Goal: Transaction & Acquisition: Purchase product/service

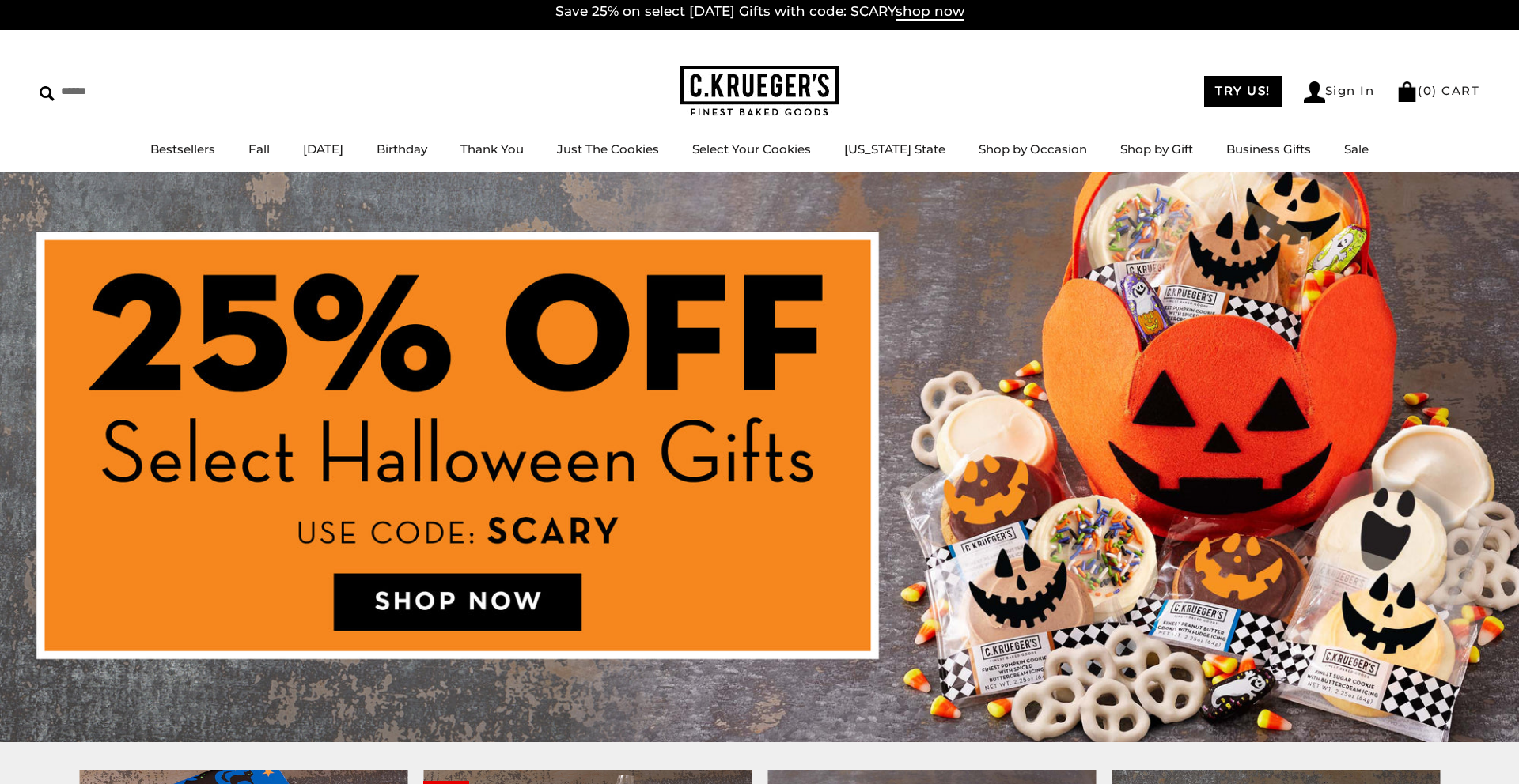
scroll to position [7, 0]
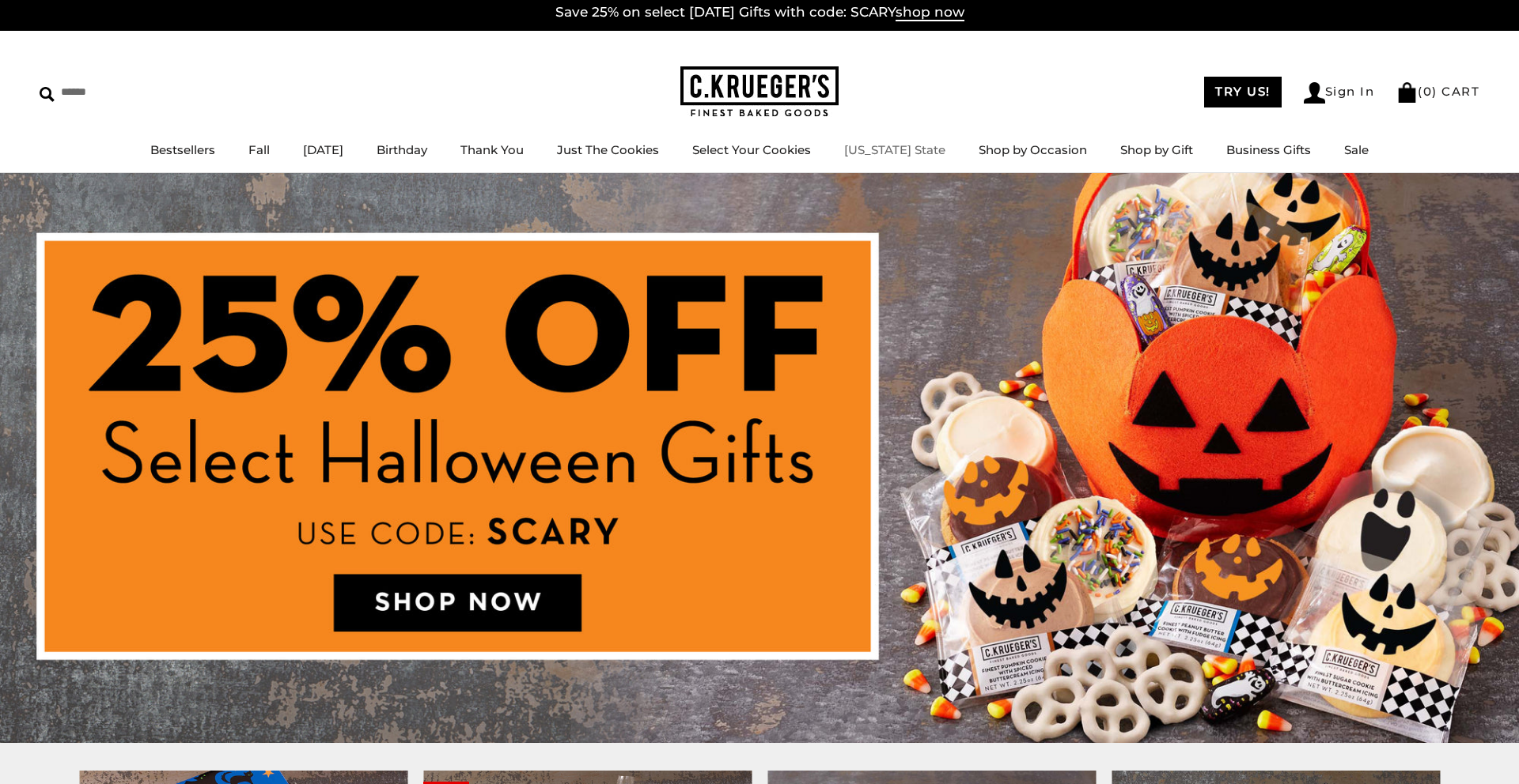
click at [909, 151] on link "[US_STATE] State" at bounding box center [894, 150] width 101 height 15
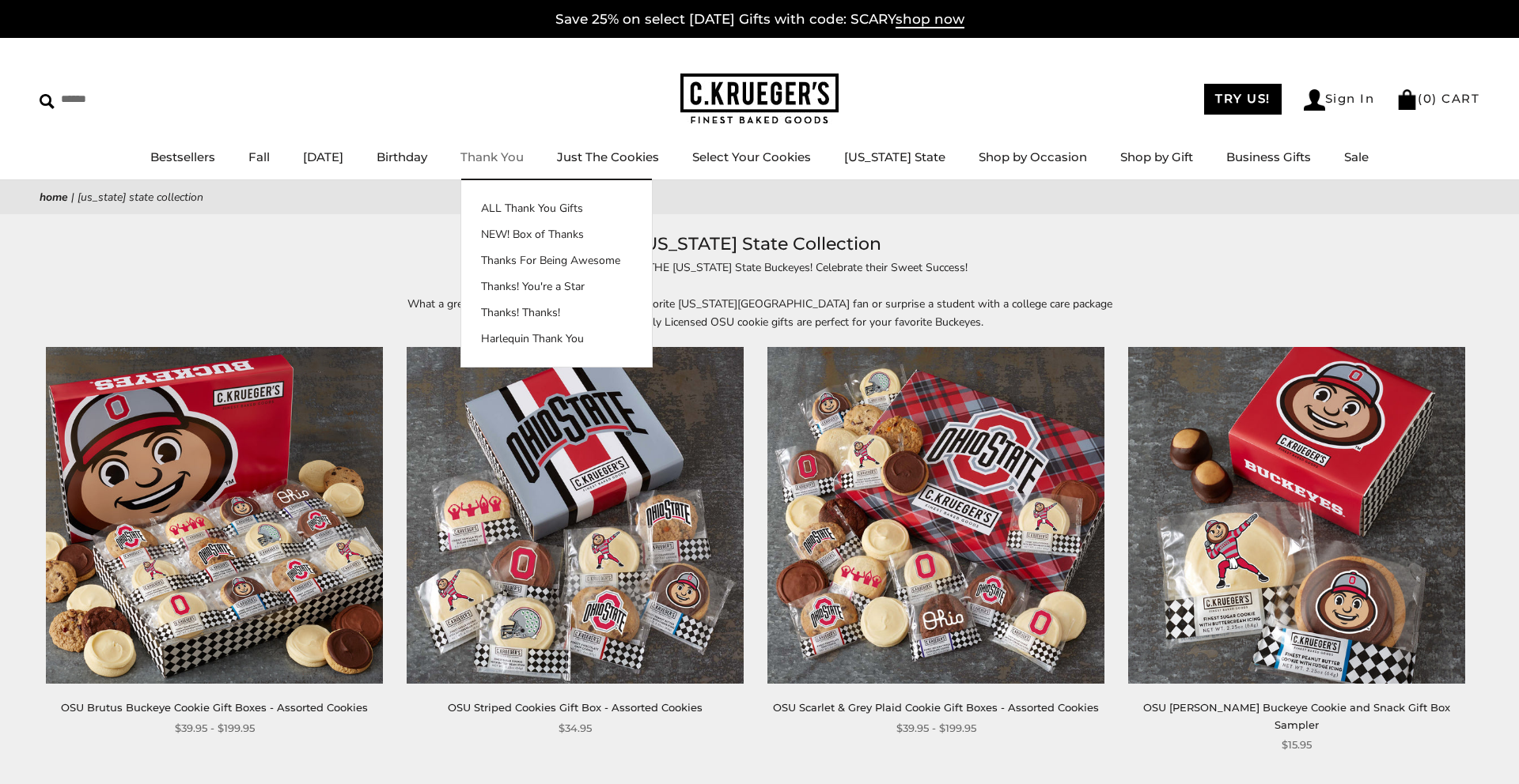
click at [524, 155] on link "Thank You" at bounding box center [492, 157] width 63 height 15
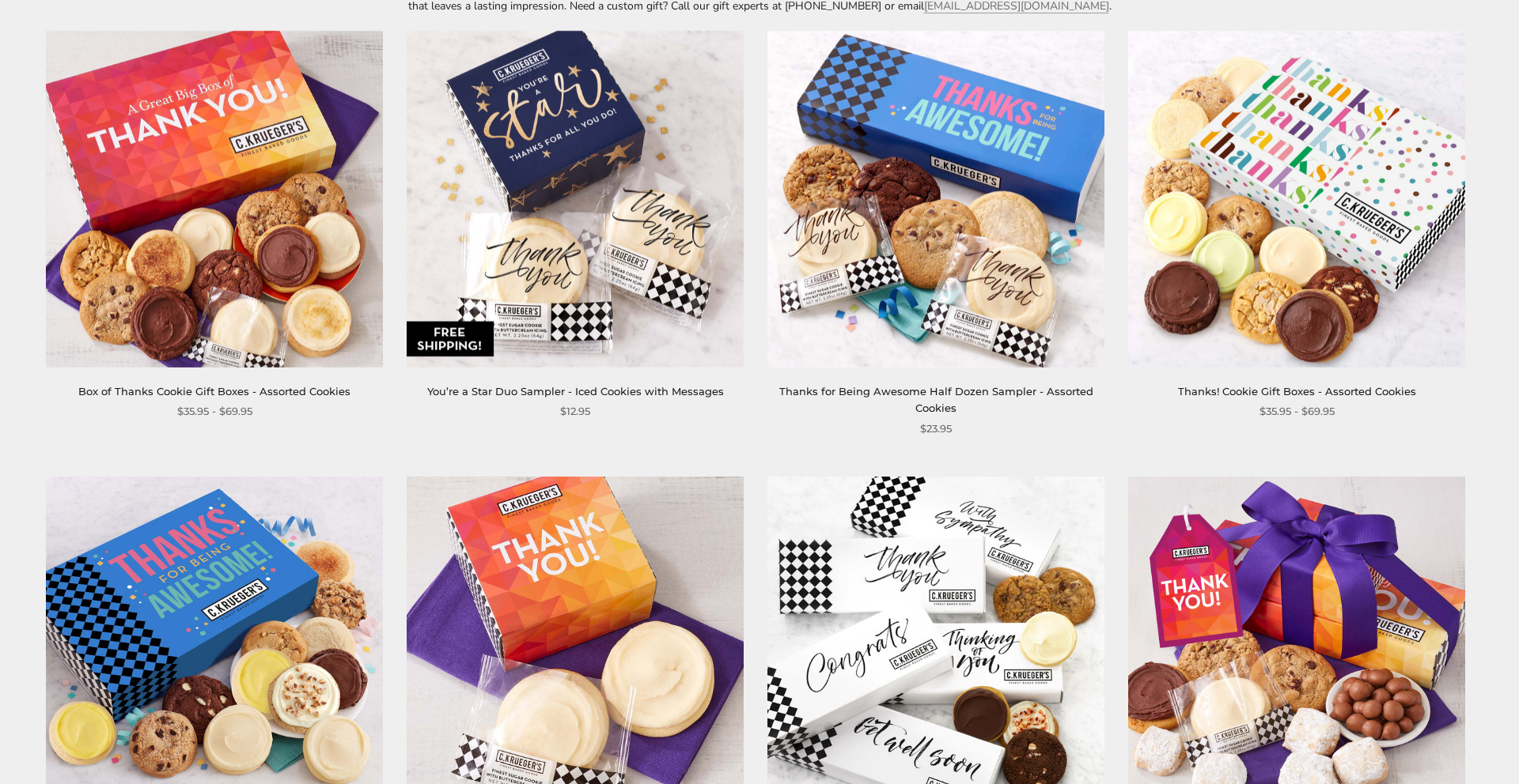
scroll to position [333, 0]
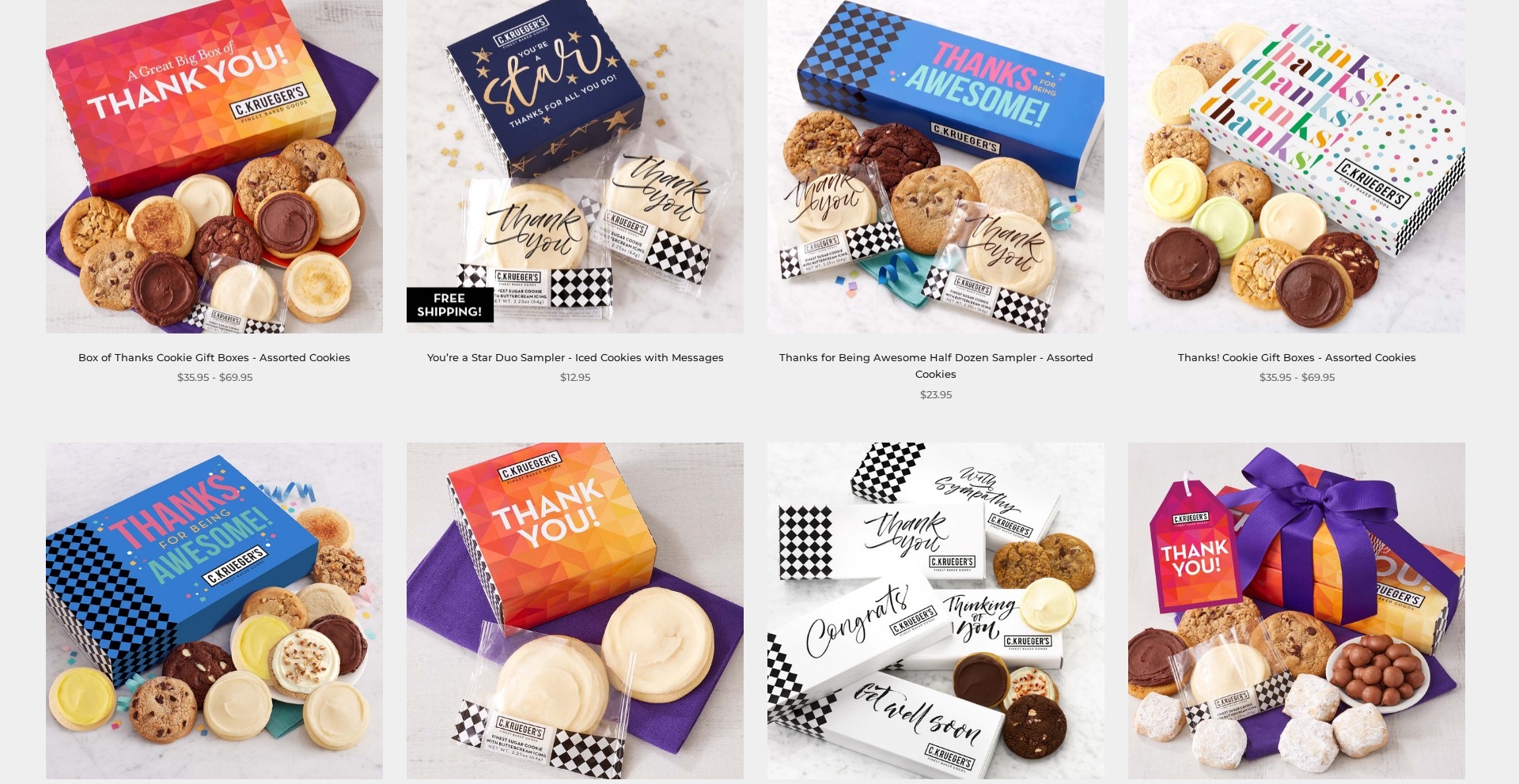
click at [223, 214] on img at bounding box center [215, 165] width 337 height 337
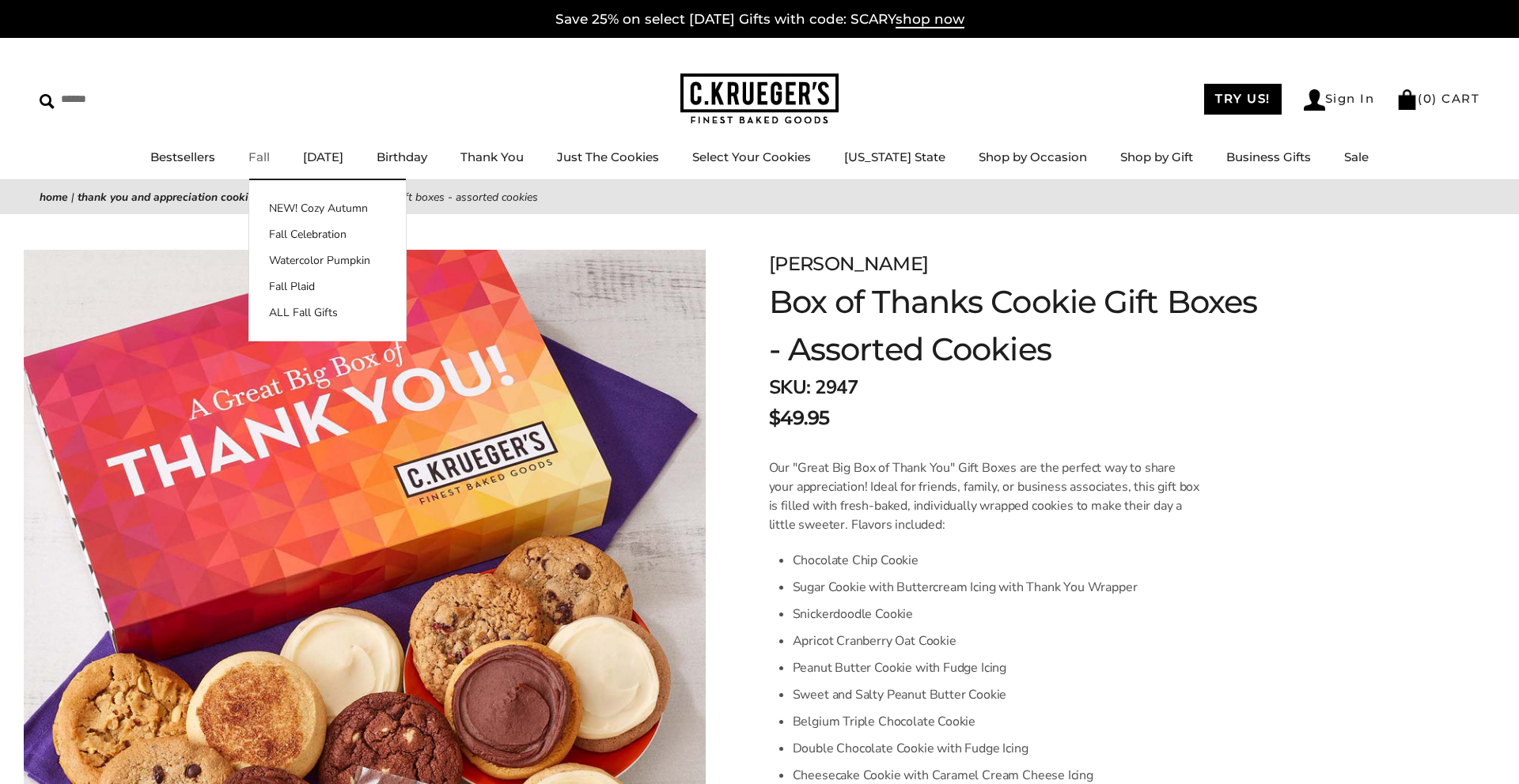
click at [267, 158] on link "Fall" at bounding box center [258, 157] width 21 height 15
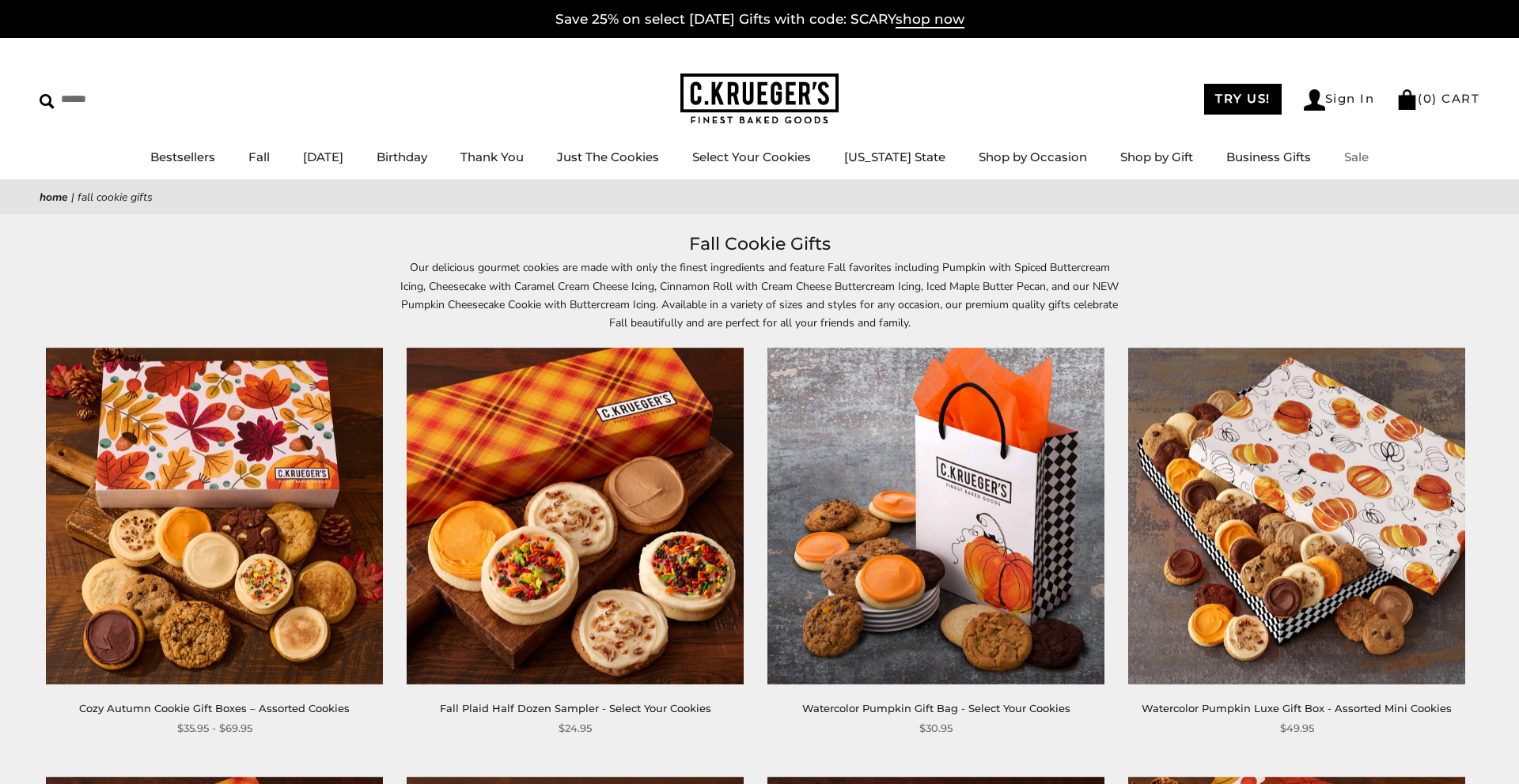
click at [1350, 159] on link "Sale" at bounding box center [1356, 157] width 25 height 15
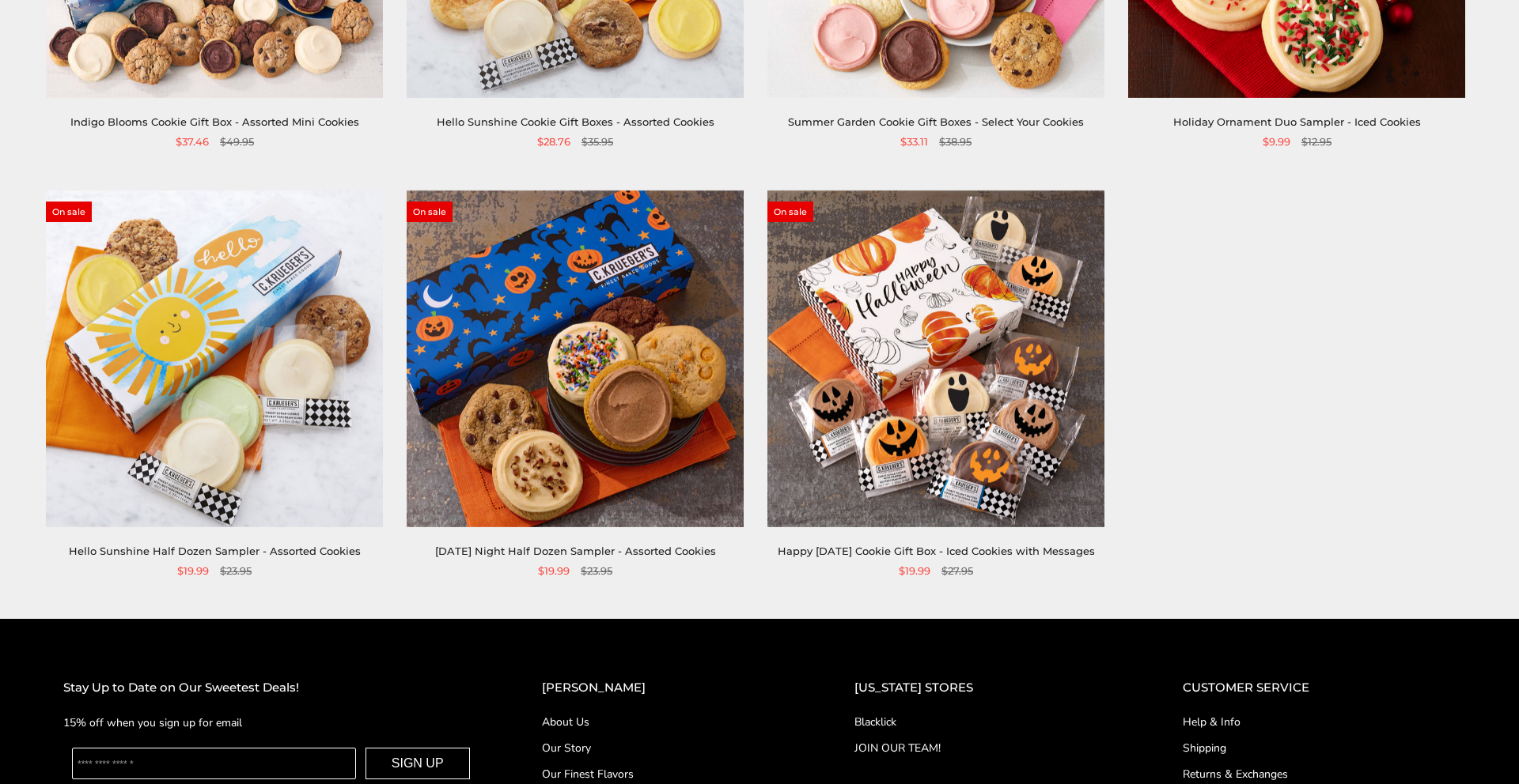
scroll to position [570, 0]
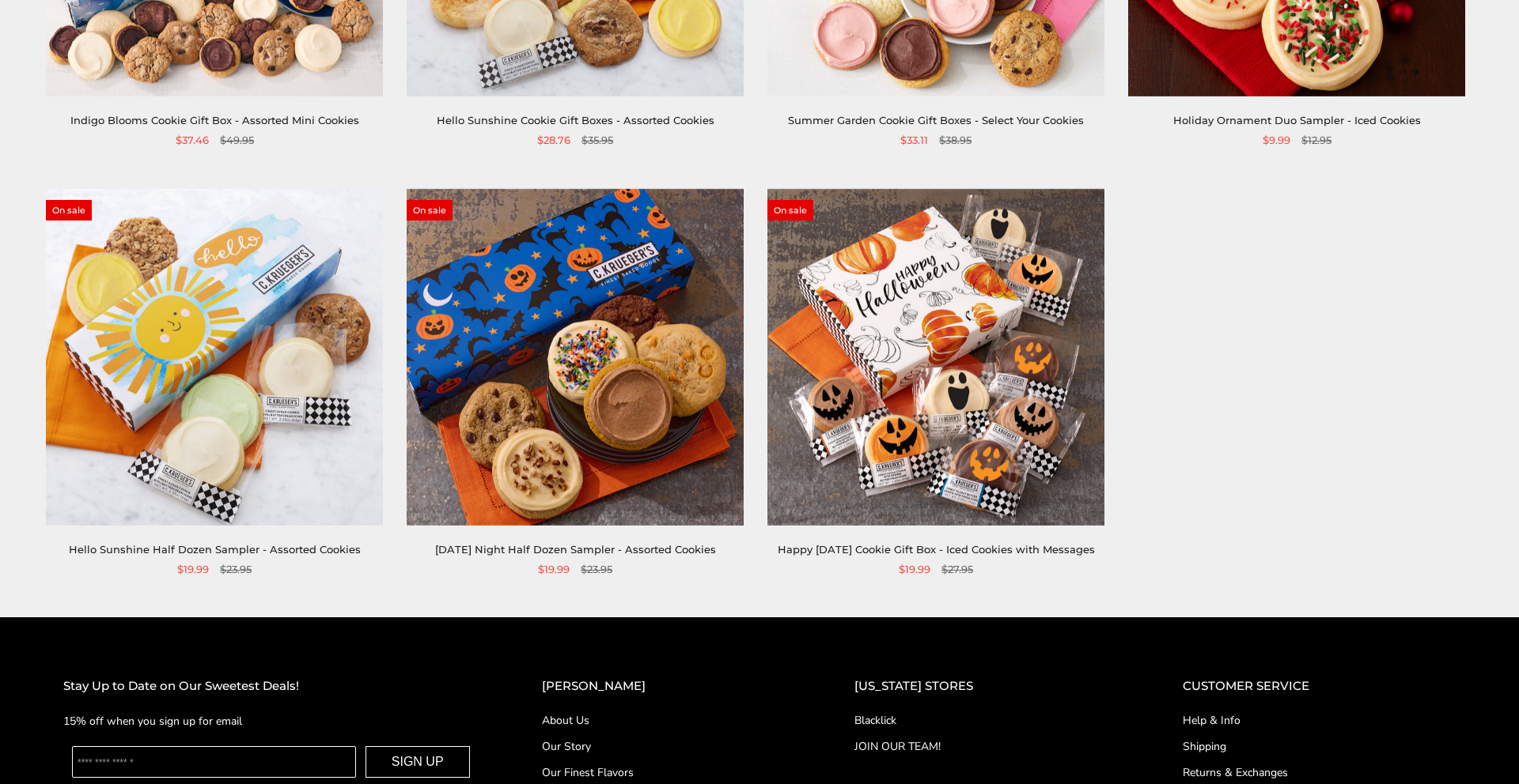
click at [927, 328] on img at bounding box center [935, 357] width 337 height 337
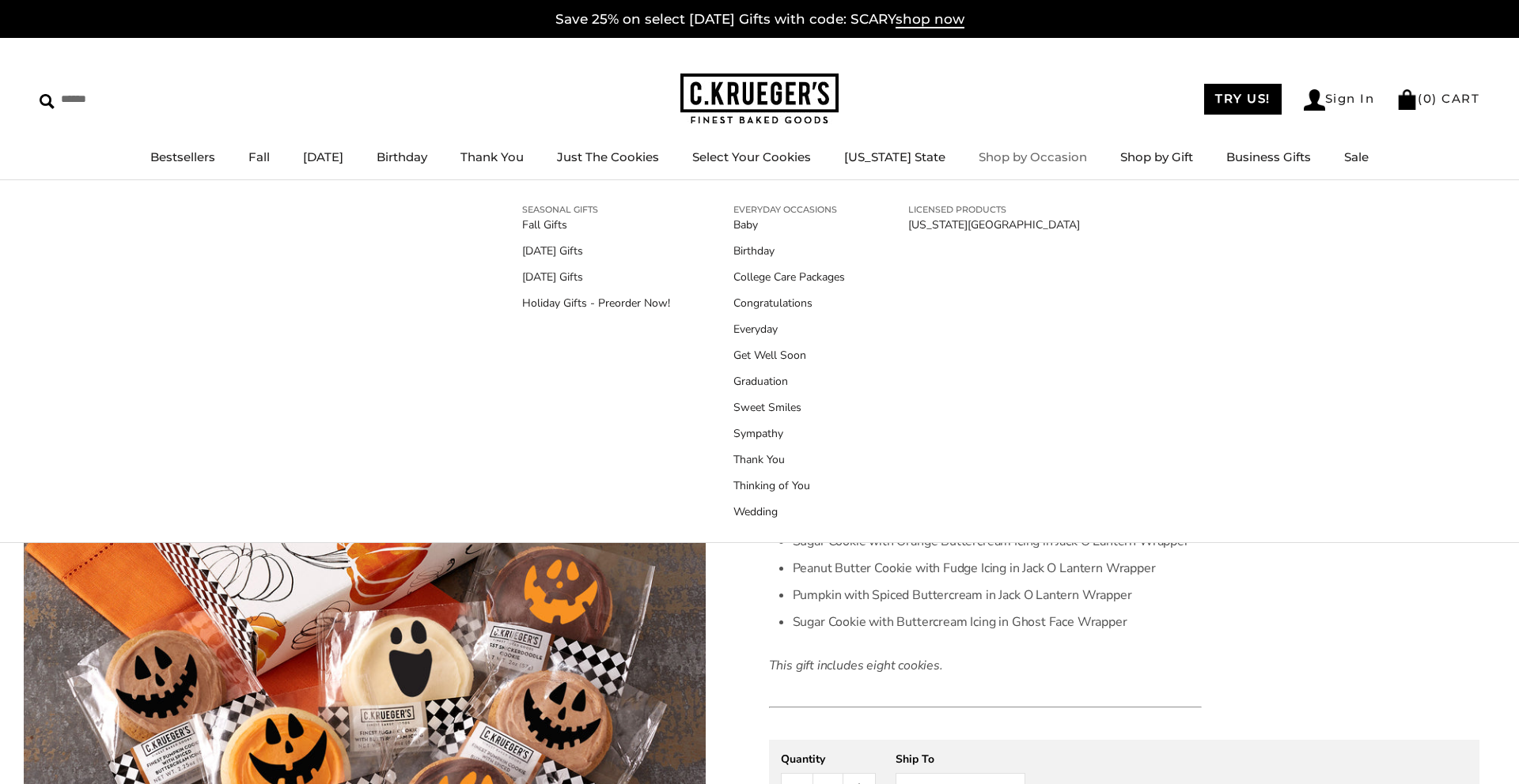
click at [1042, 159] on link "Shop by Occasion" at bounding box center [1032, 157] width 108 height 15
click at [763, 460] on link "Thank You" at bounding box center [789, 459] width 112 height 17
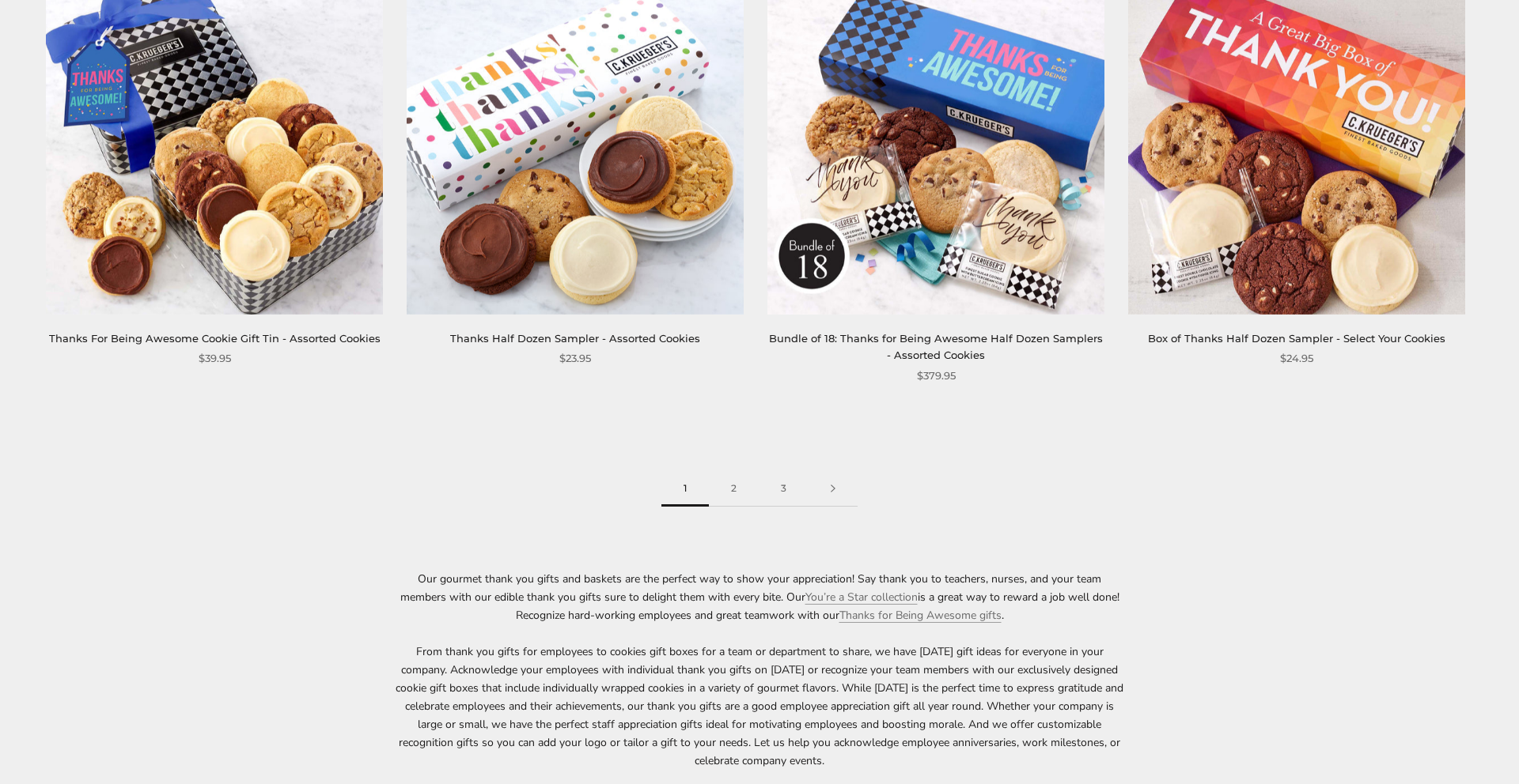
scroll to position [2572, 0]
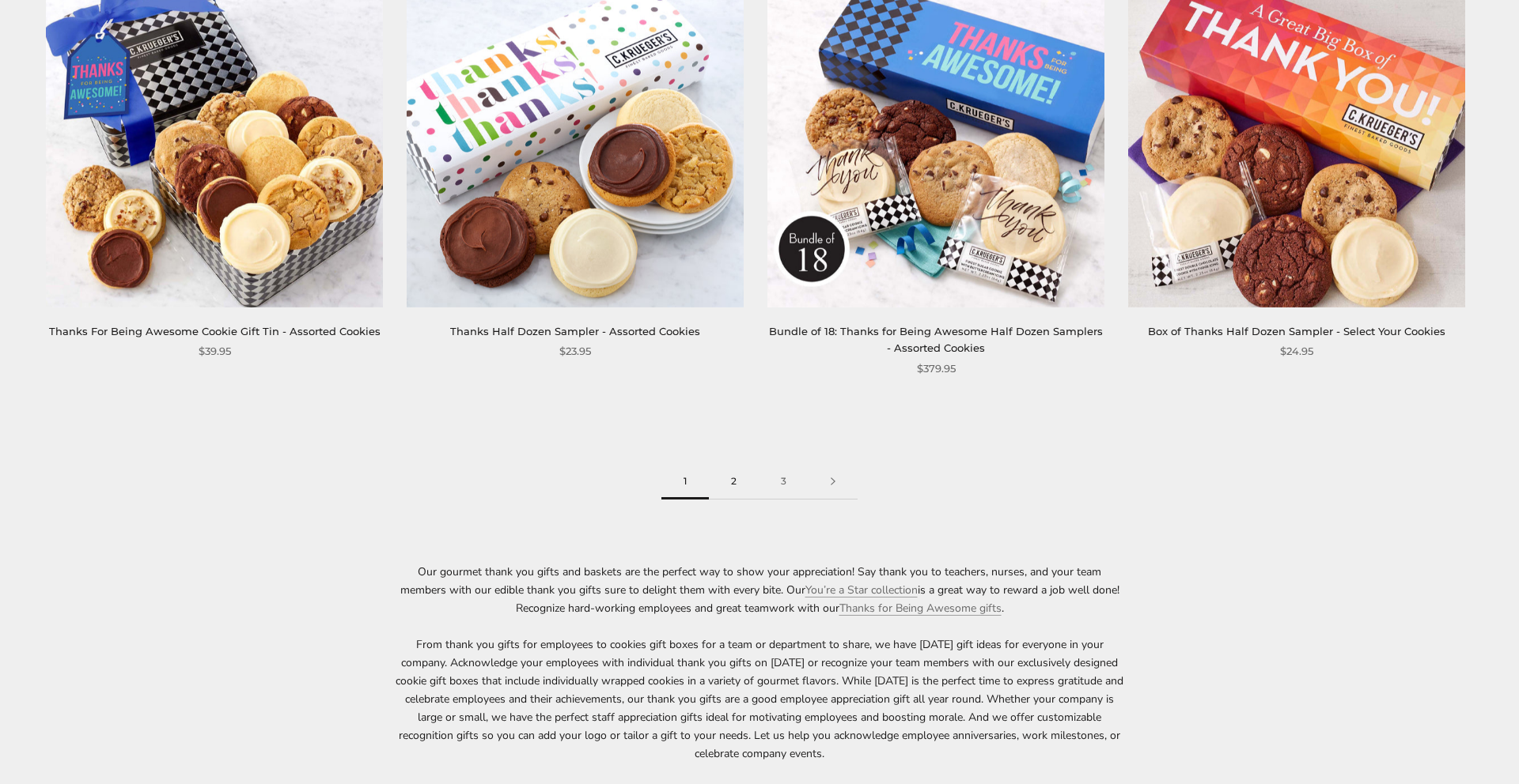
click at [736, 482] on link "2" at bounding box center [734, 482] width 50 height 35
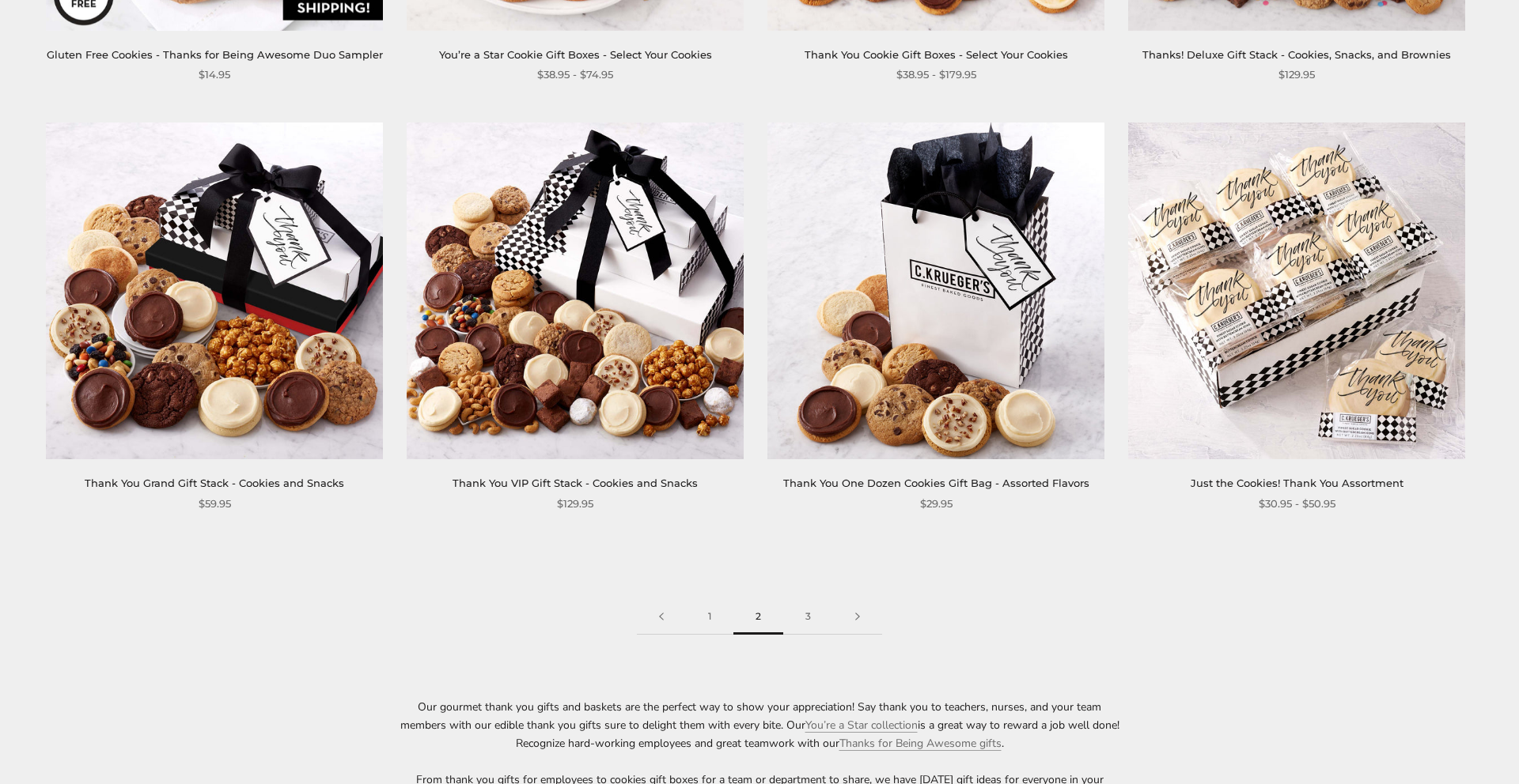
scroll to position [2407, 0]
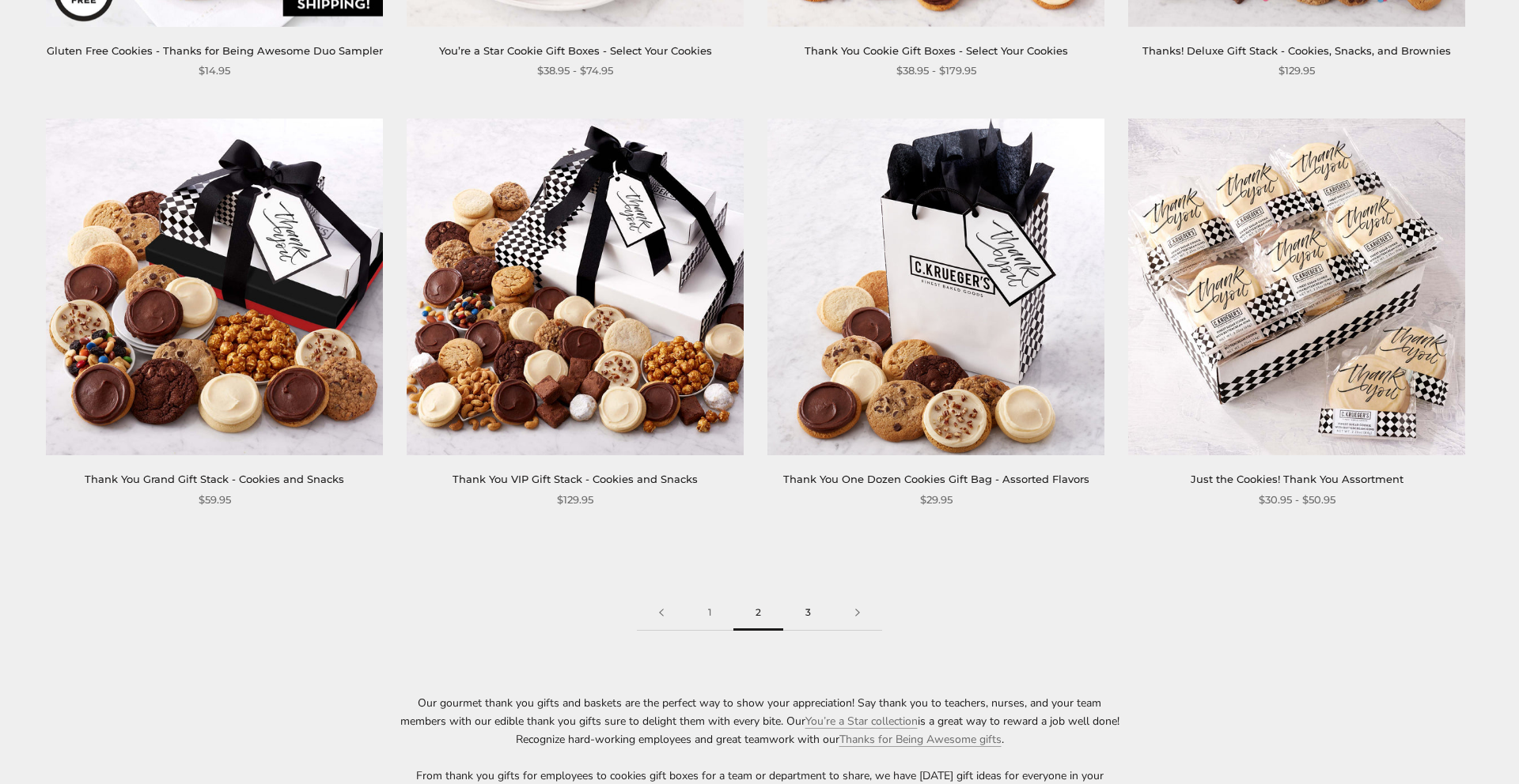
click at [811, 610] on link "3" at bounding box center [808, 613] width 50 height 35
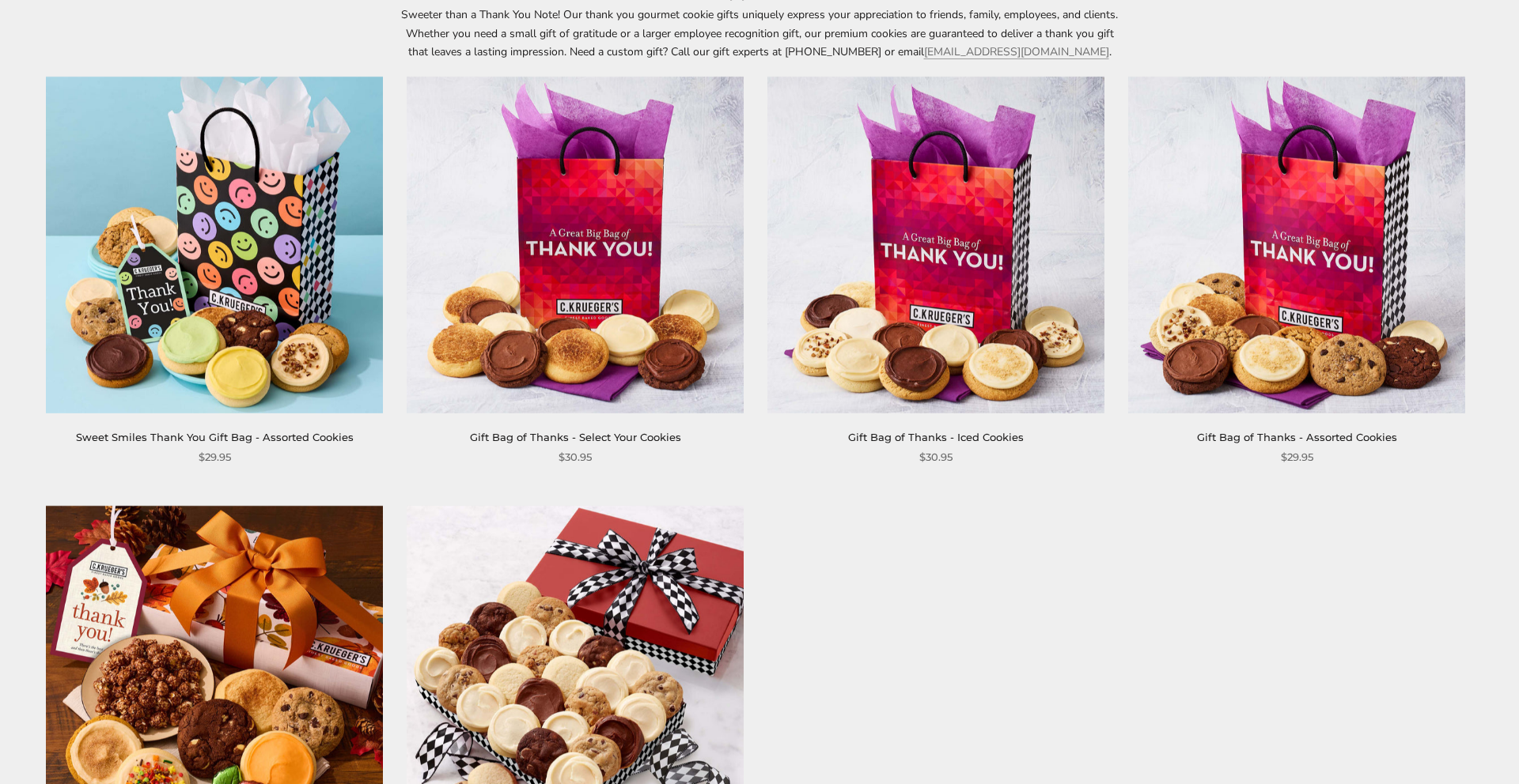
scroll to position [258, 0]
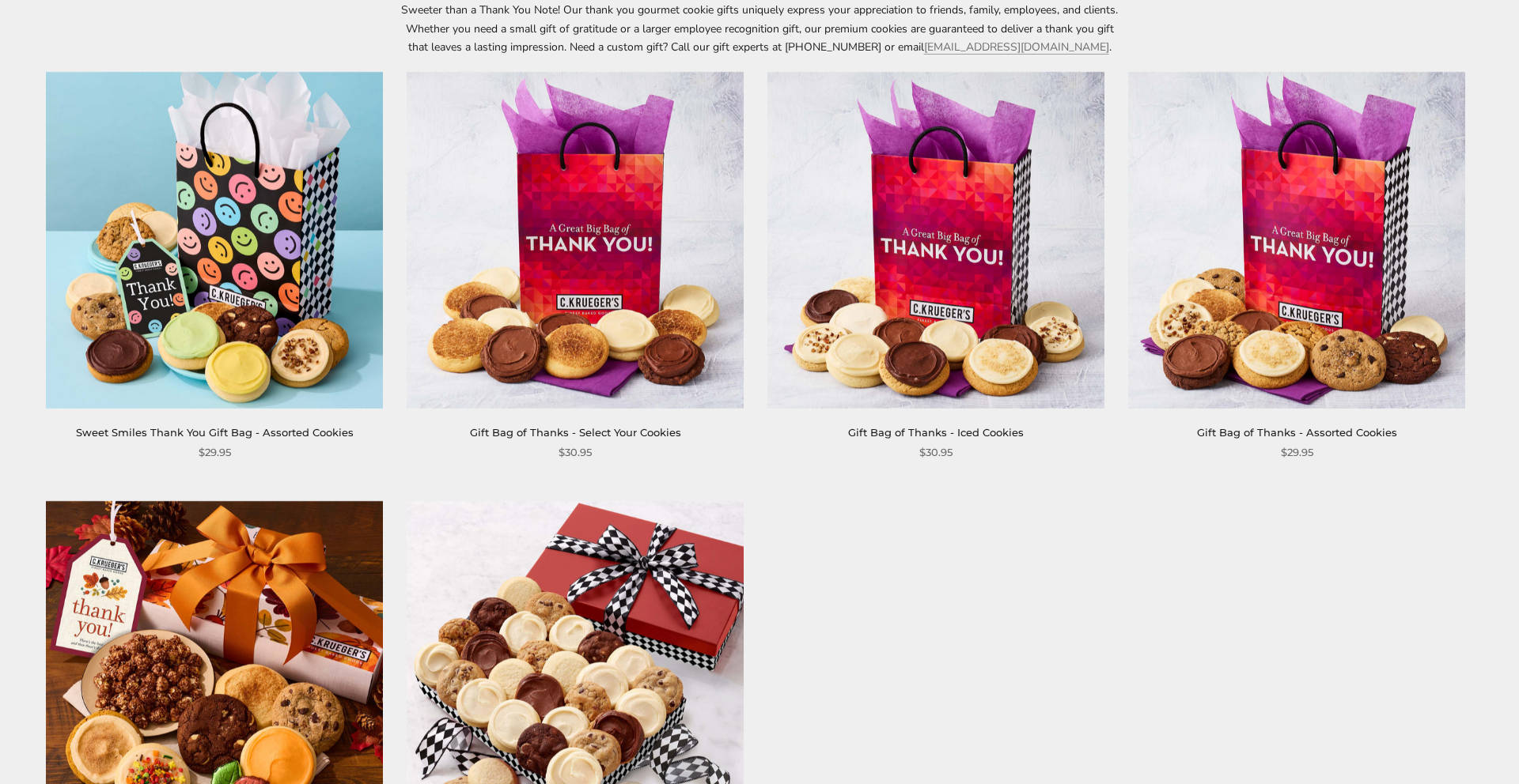
click at [1330, 432] on link "Gift Bag of Thanks - Assorted Cookies" at bounding box center [1297, 433] width 200 height 13
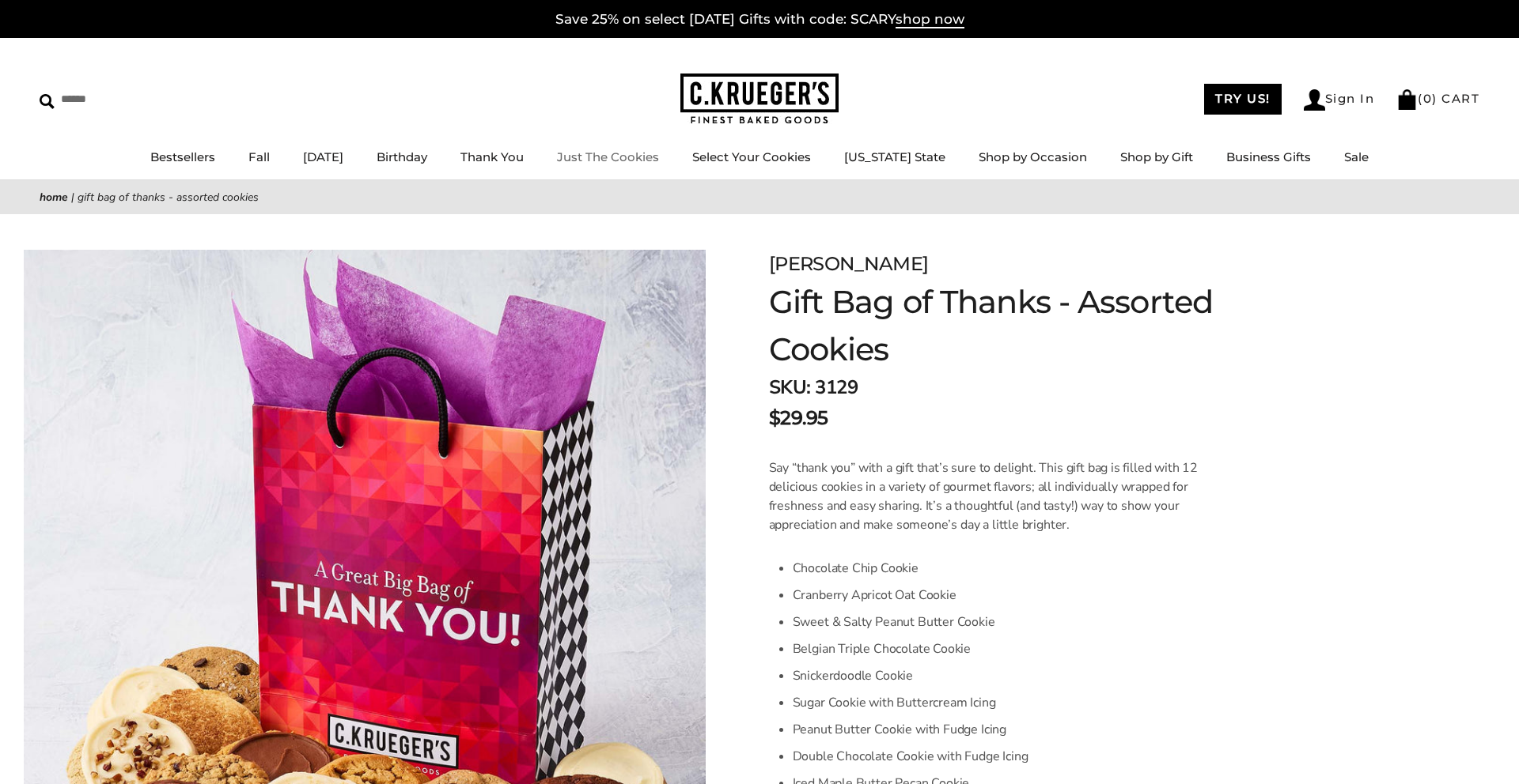
click at [659, 161] on link "Just The Cookies" at bounding box center [608, 157] width 102 height 15
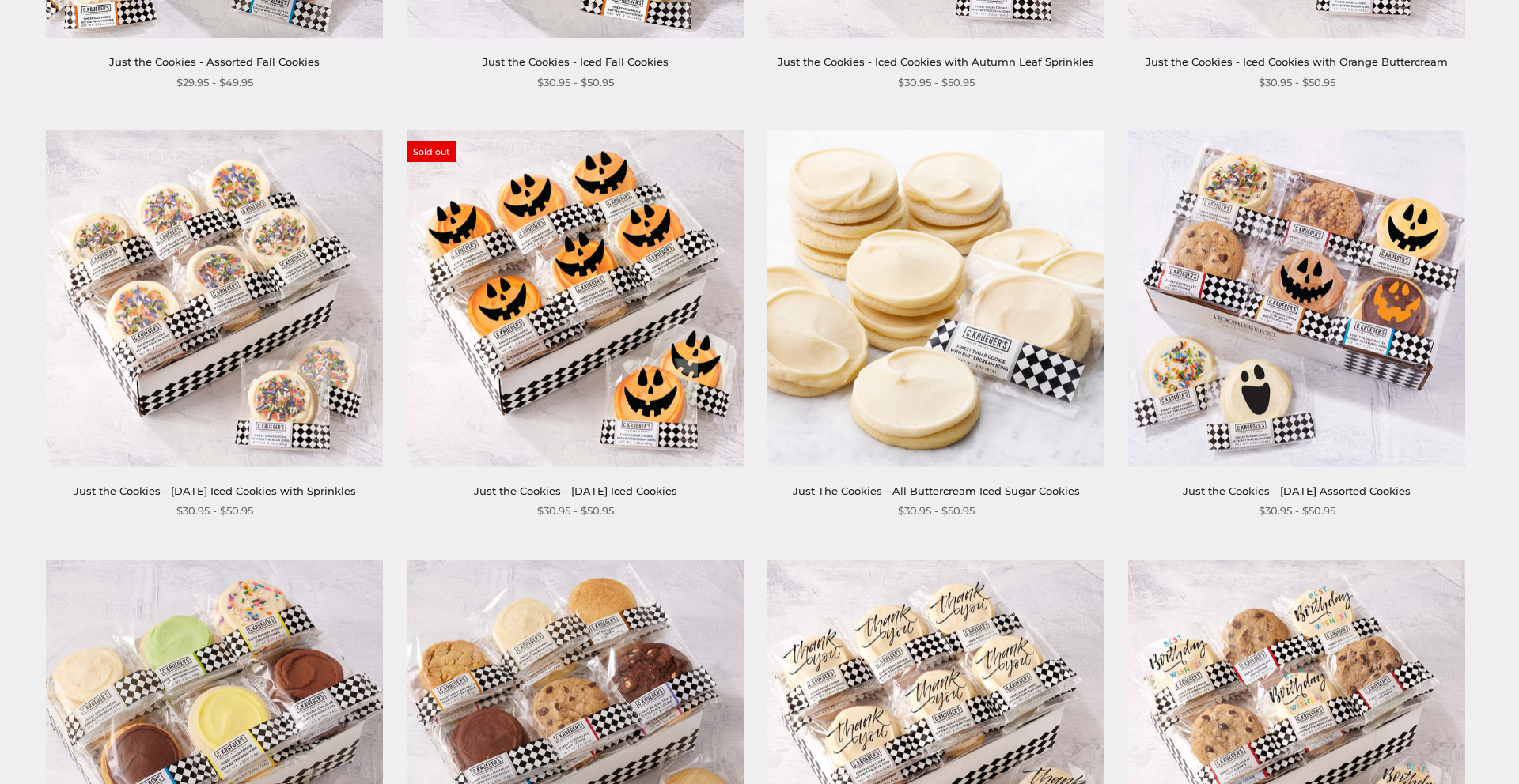
scroll to position [656, 0]
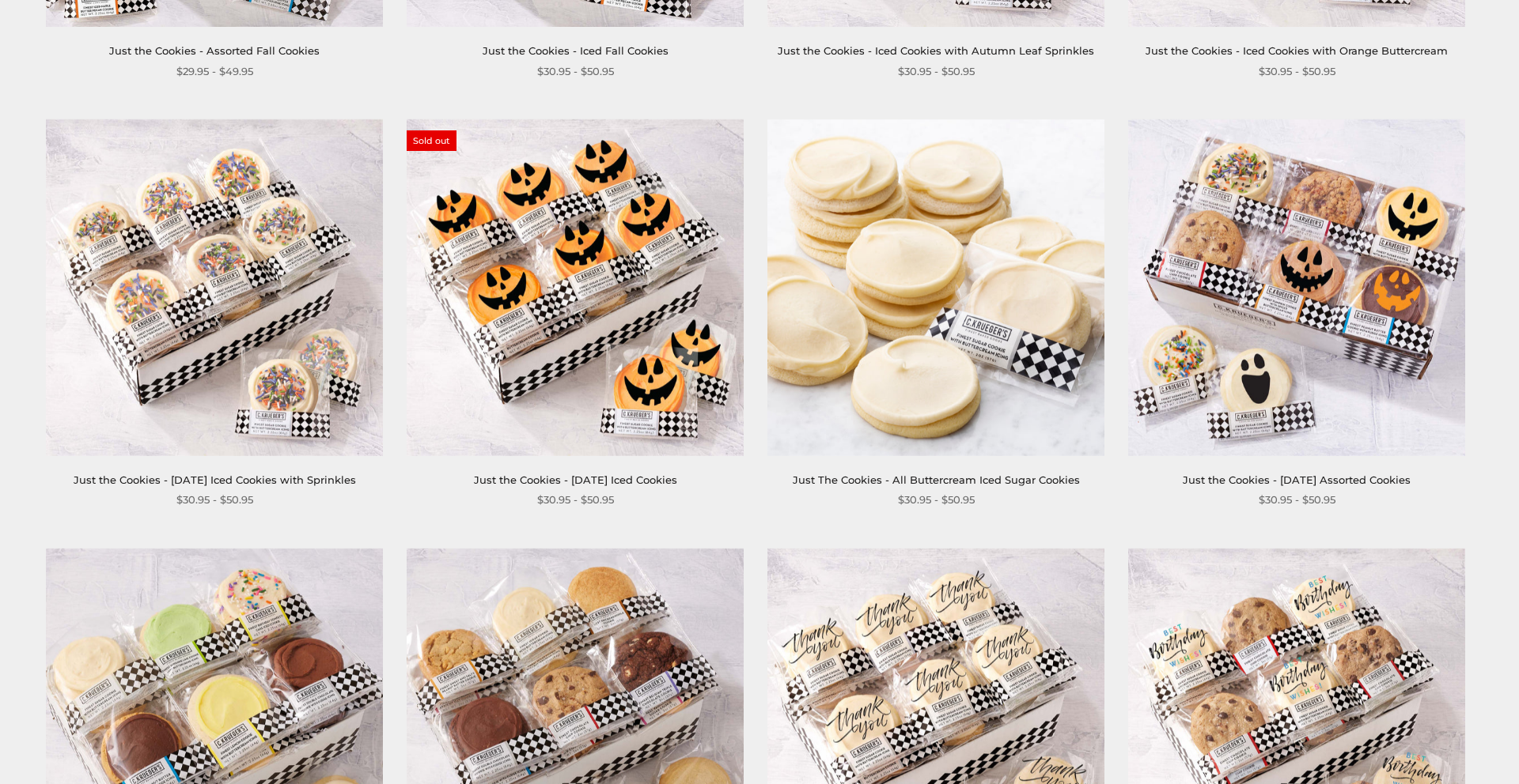
click at [1294, 272] on img at bounding box center [1296, 288] width 337 height 337
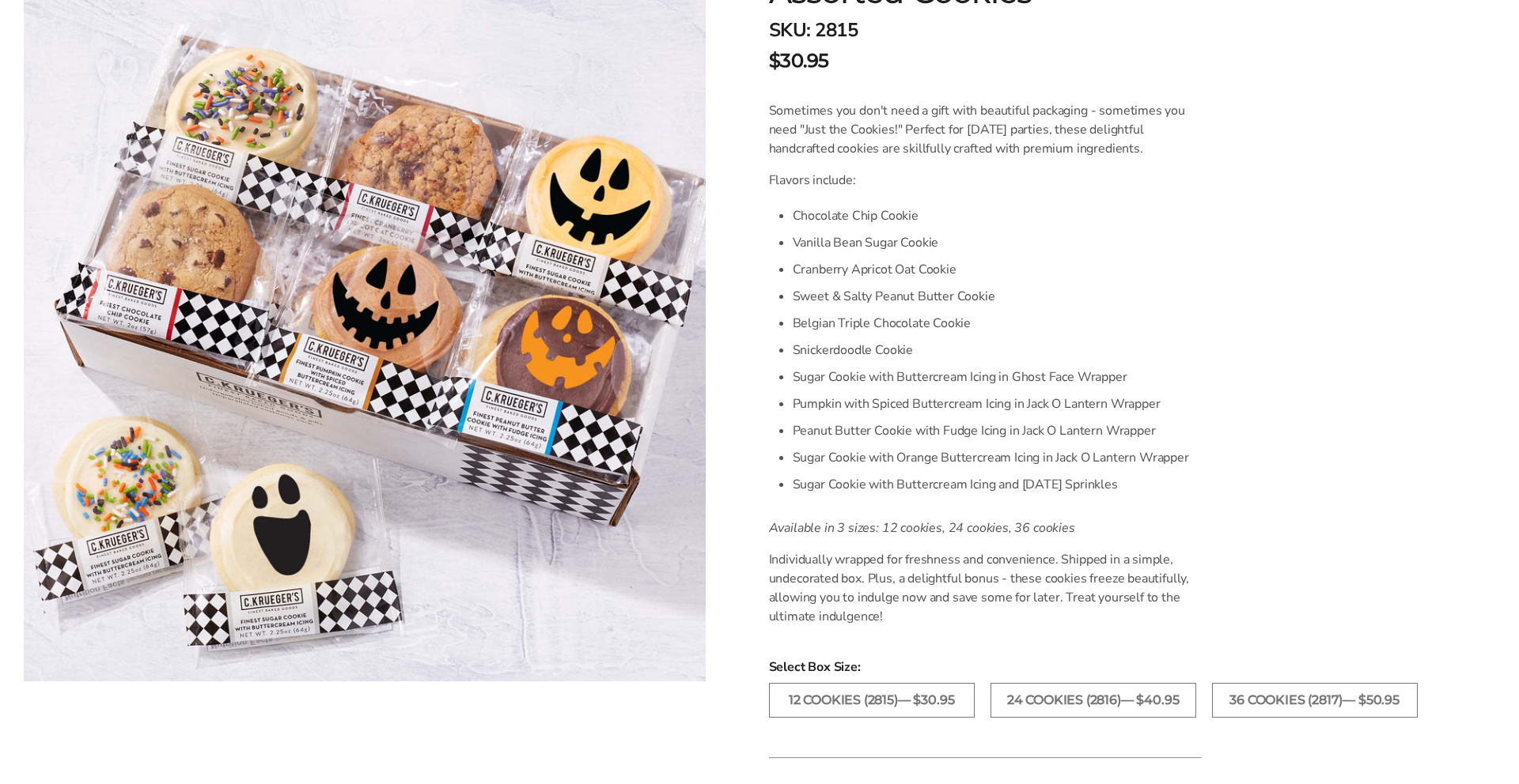
scroll to position [361, 0]
click at [1154, 694] on label "24 COOKIES (2816)— $40.95" at bounding box center [1093, 696] width 205 height 35
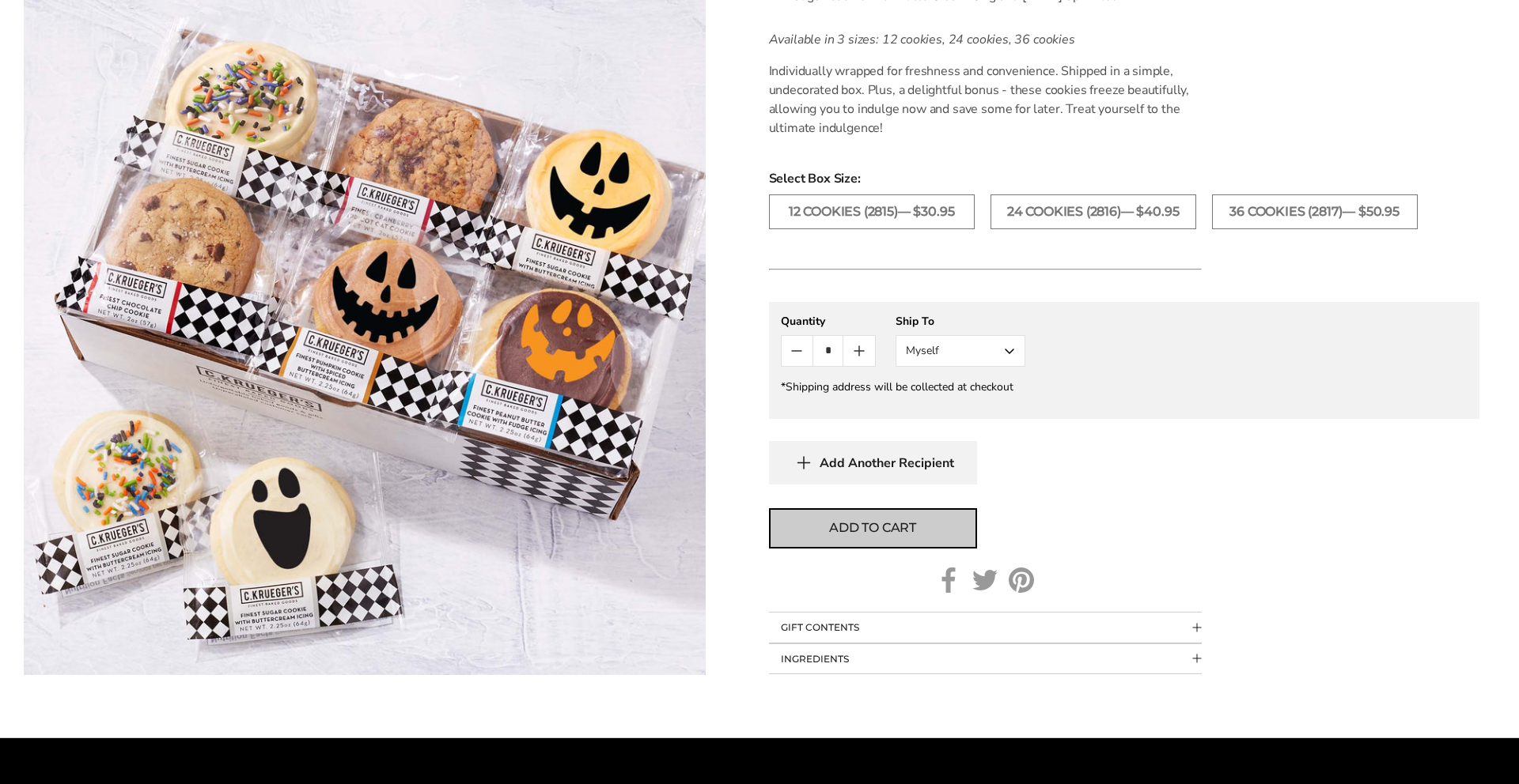
scroll to position [841, 0]
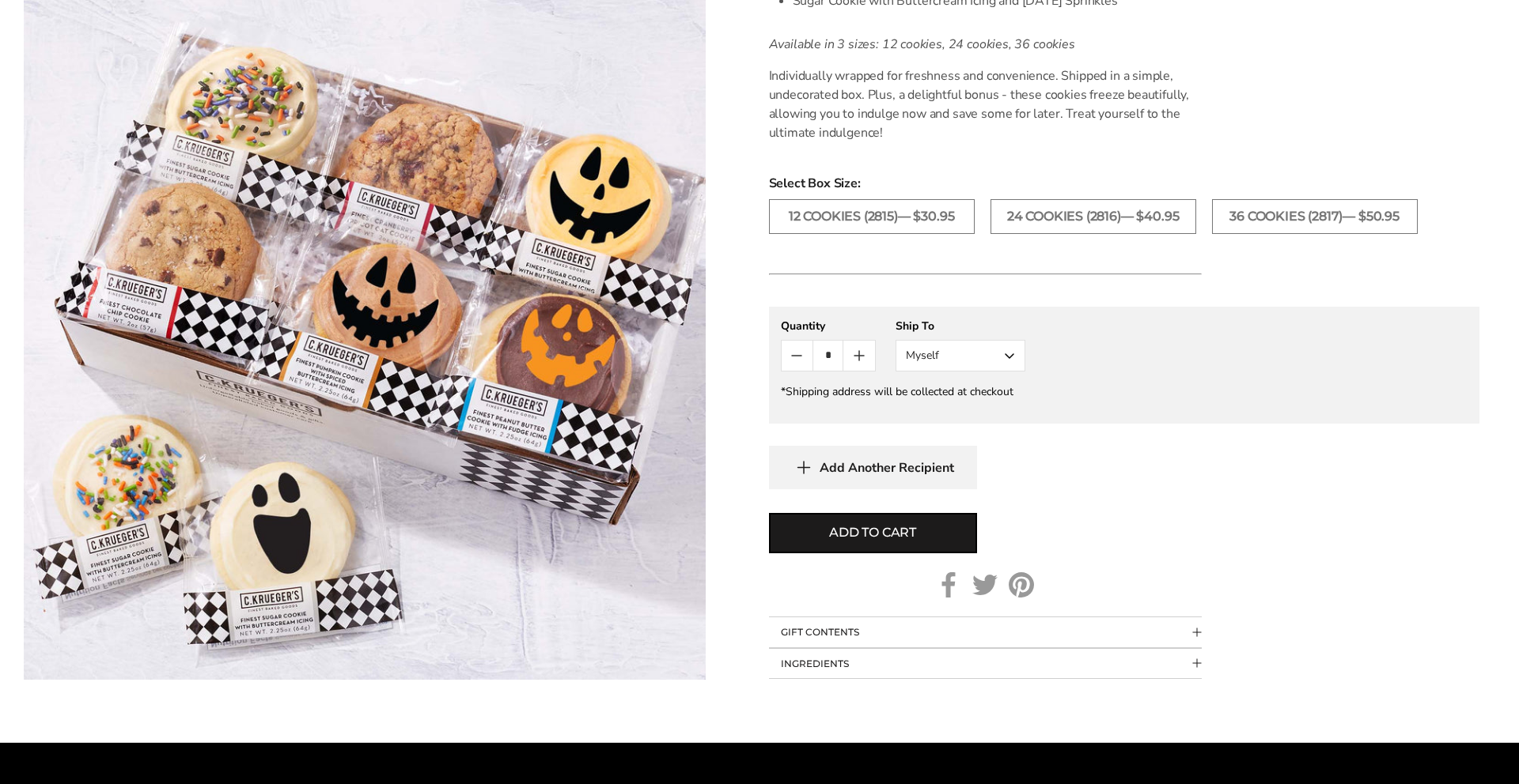
click at [1012, 358] on button "Myself" at bounding box center [960, 356] width 130 height 31
click at [983, 414] on button "Other Recipient" at bounding box center [960, 414] width 129 height 29
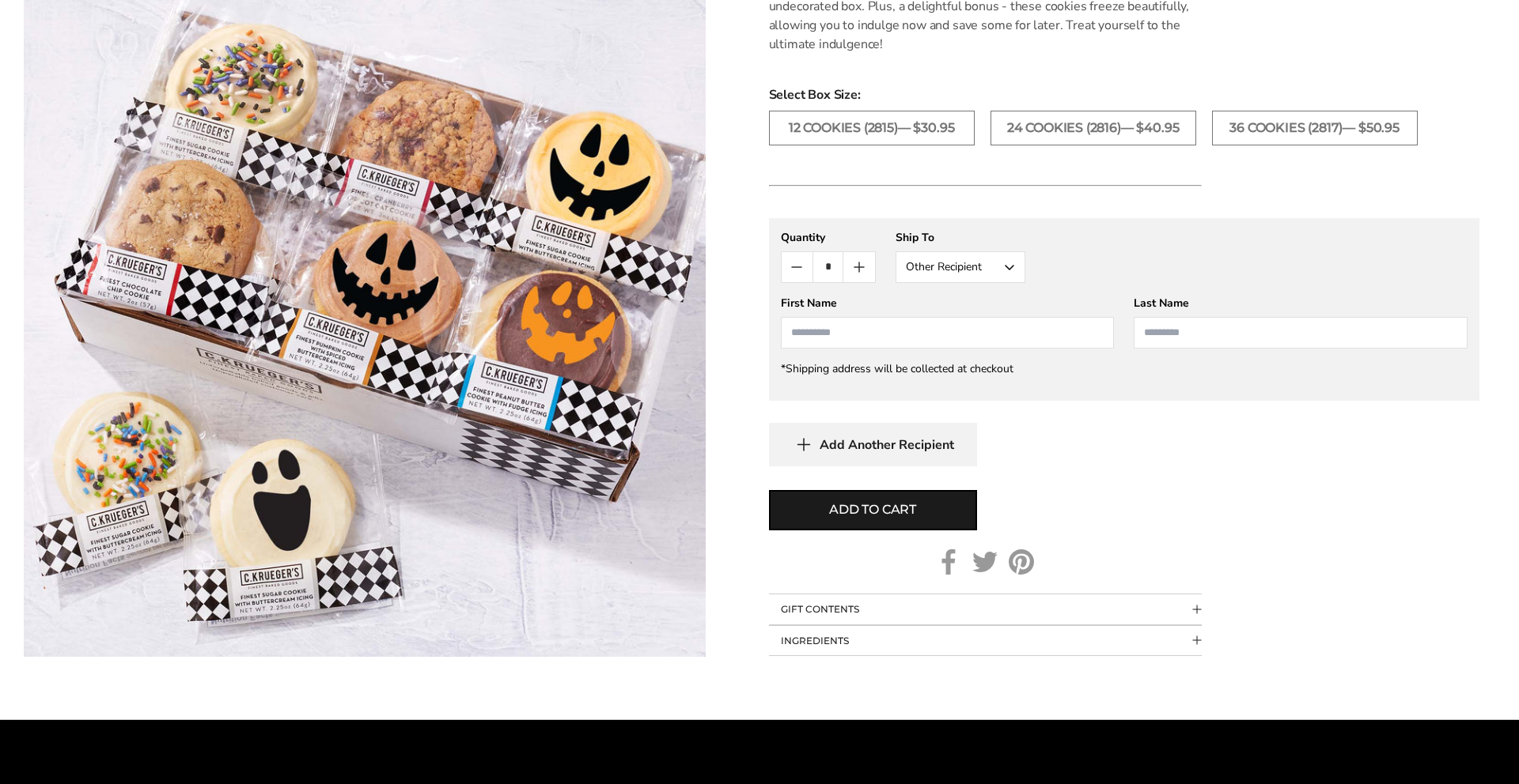
scroll to position [935, 0]
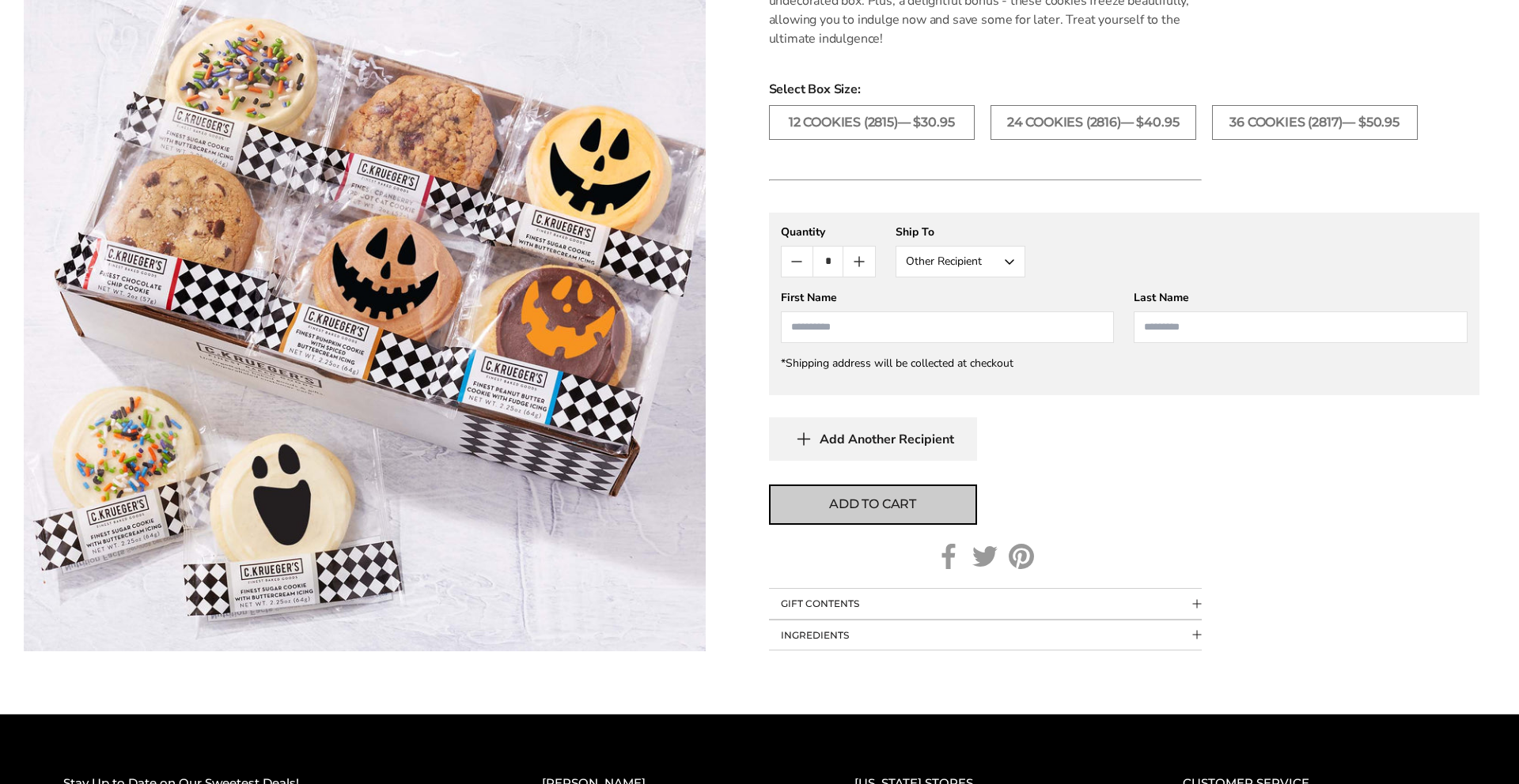
click at [941, 506] on button "Add to cart" at bounding box center [872, 505] width 208 height 41
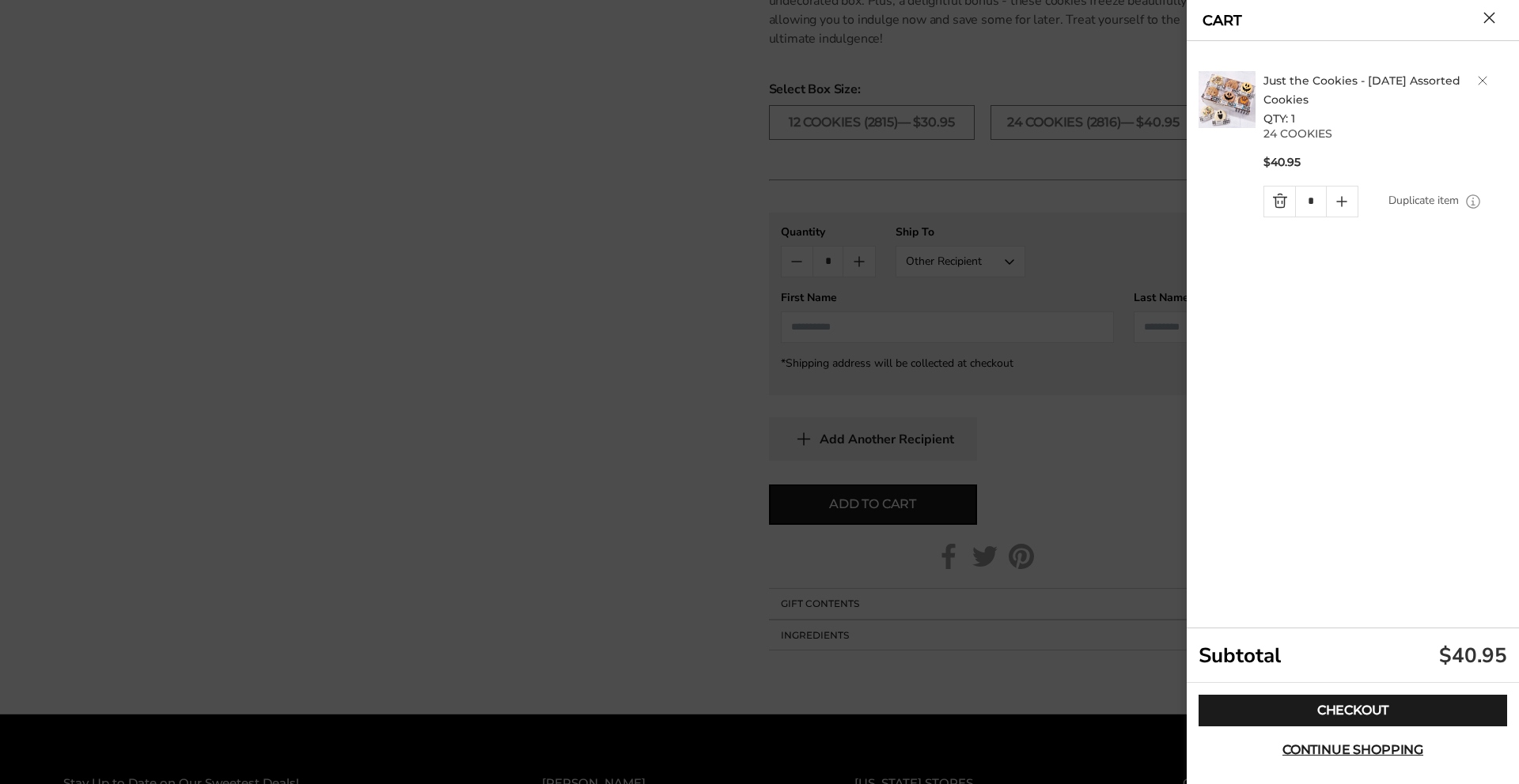
click at [1489, 14] on button "Close cart" at bounding box center [1488, 18] width 12 height 12
